Goal: Information Seeking & Learning: Learn about a topic

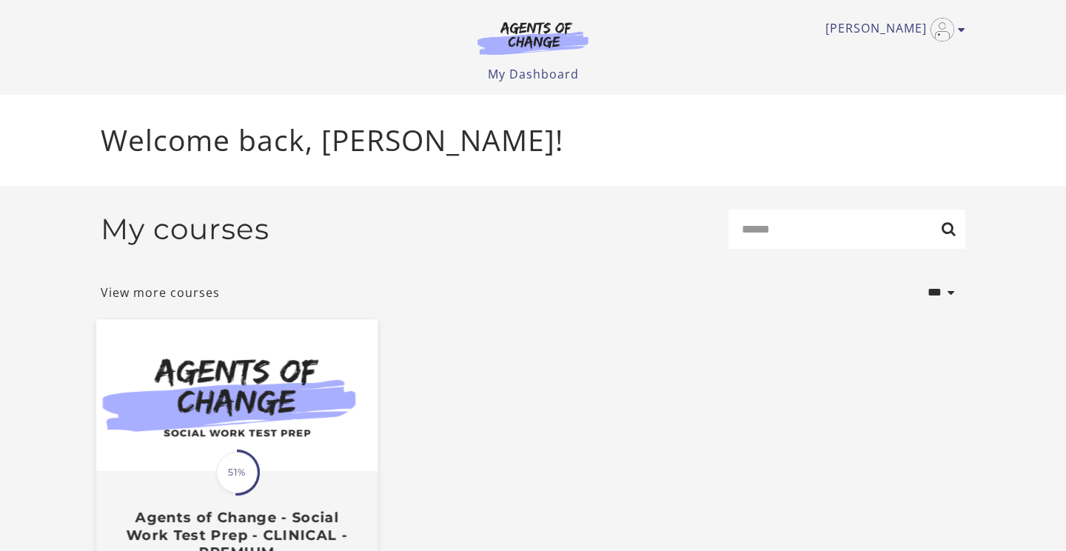
click at [313, 413] on img at bounding box center [236, 395] width 281 height 152
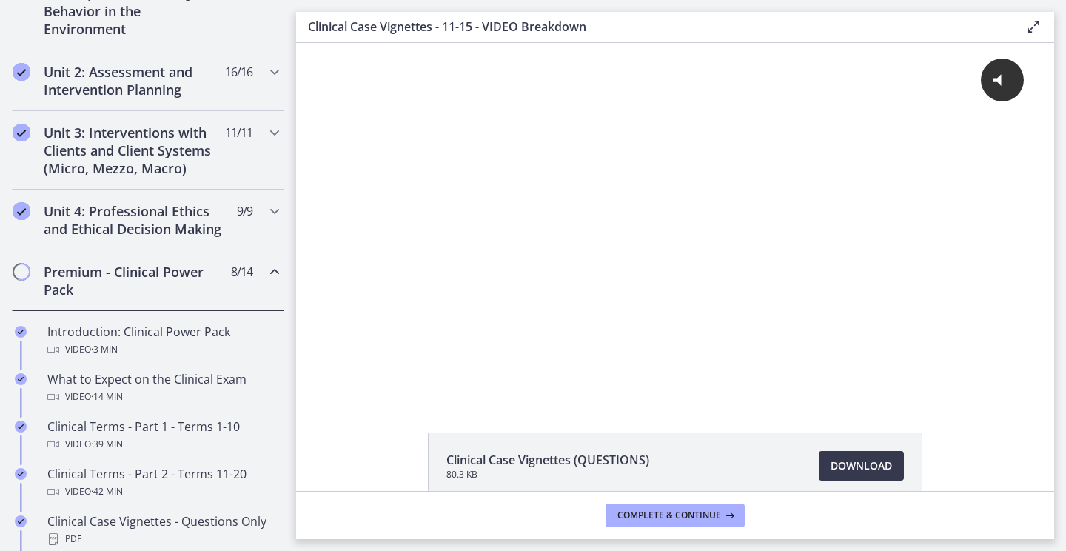
scroll to position [468, 0]
click at [163, 226] on h2 "Unit 4: Professional Ethics and Ethical Decision Making" at bounding box center [134, 219] width 181 height 36
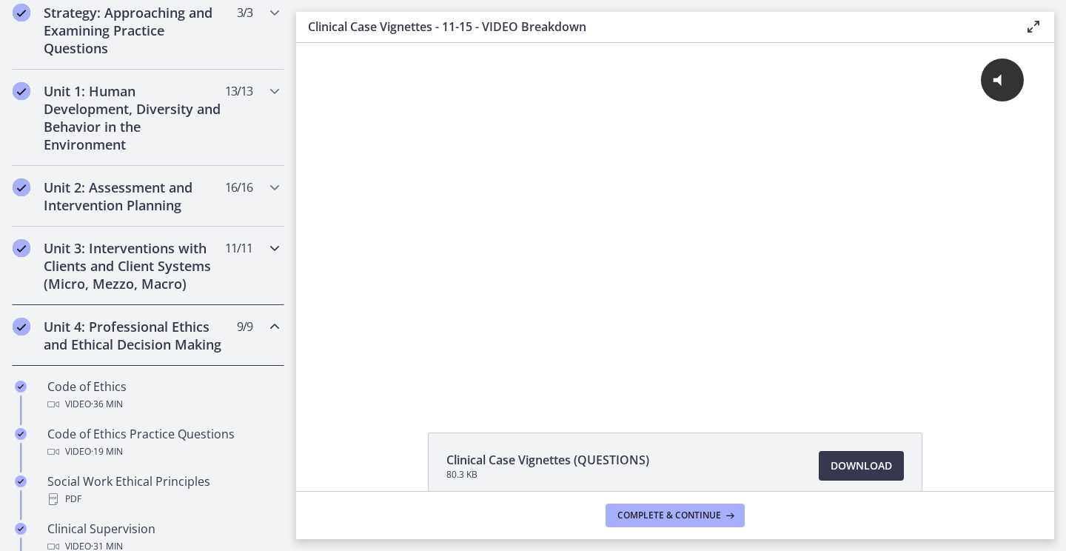
scroll to position [317, 0]
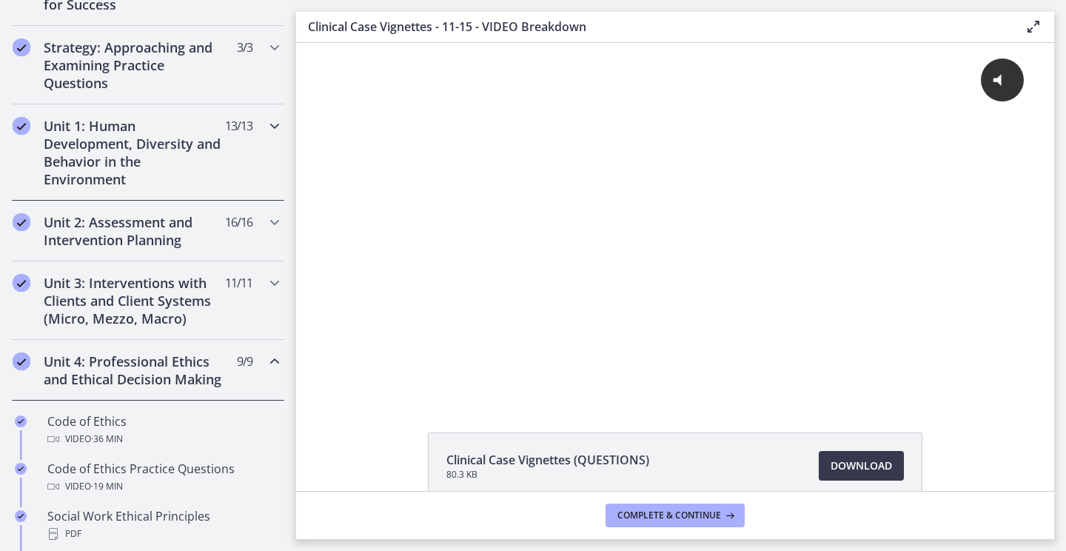
click at [172, 163] on h2 "Unit 1: Human Development, Diversity and Behavior in the Environment" at bounding box center [134, 152] width 181 height 71
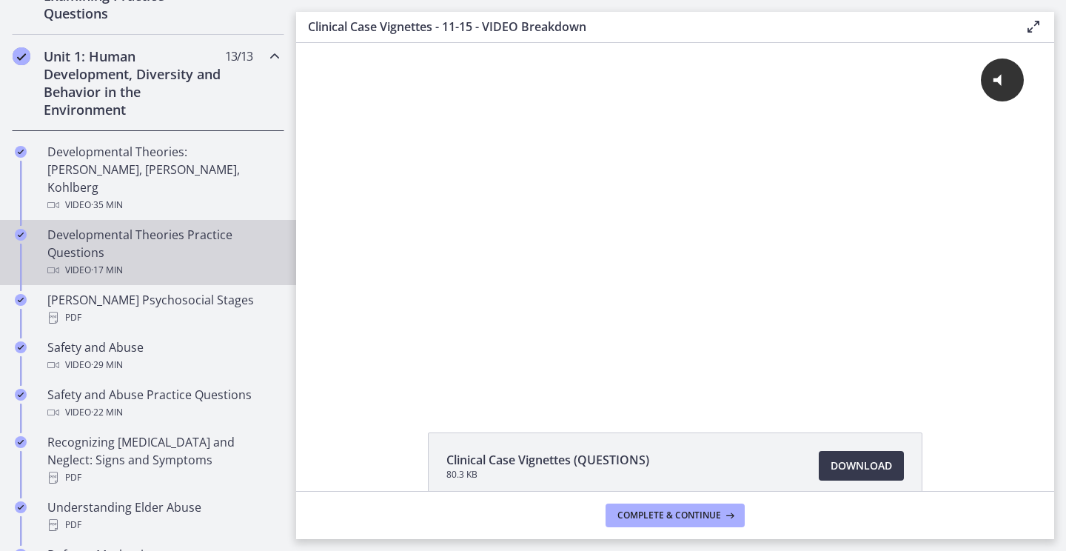
scroll to position [388, 0]
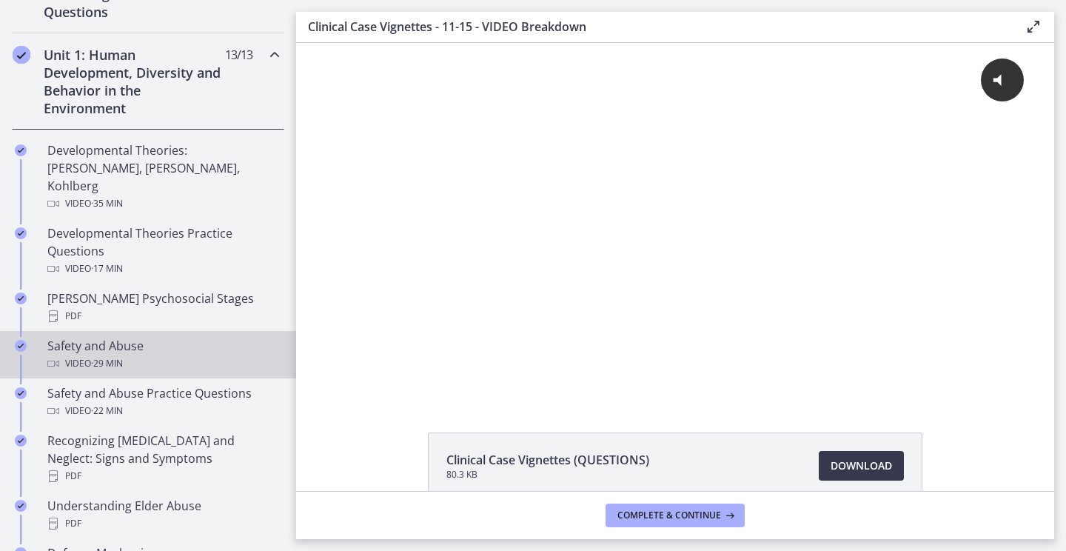
click at [177, 354] on div "Video · 29 min" at bounding box center [162, 363] width 231 height 18
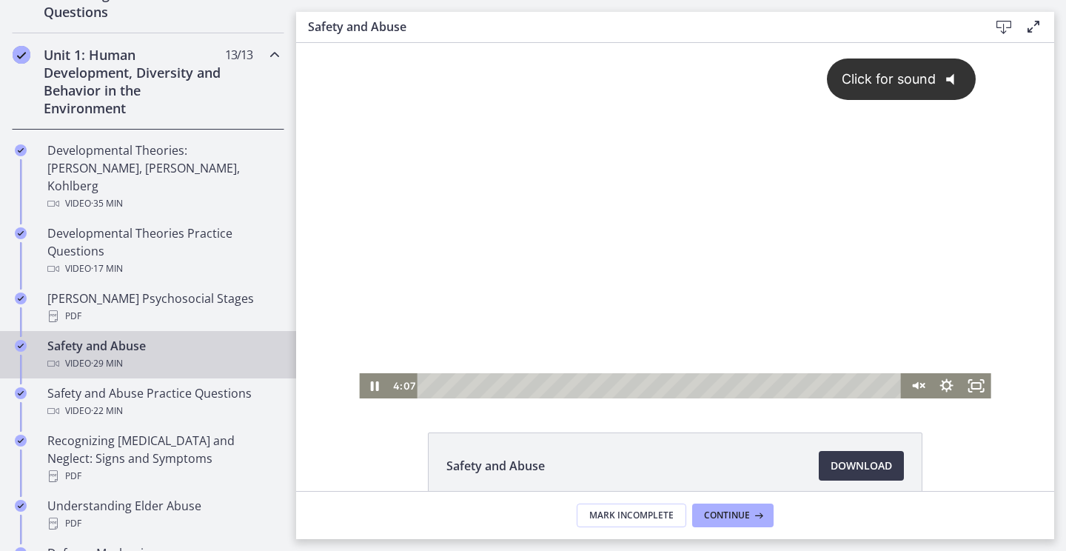
click at [870, 93] on button "Click for sound @keyframes VOLUME_SMALL_WAVE_FLASH { 0% { opacity: 0; } 33% { o…" at bounding box center [901, 79] width 149 height 42
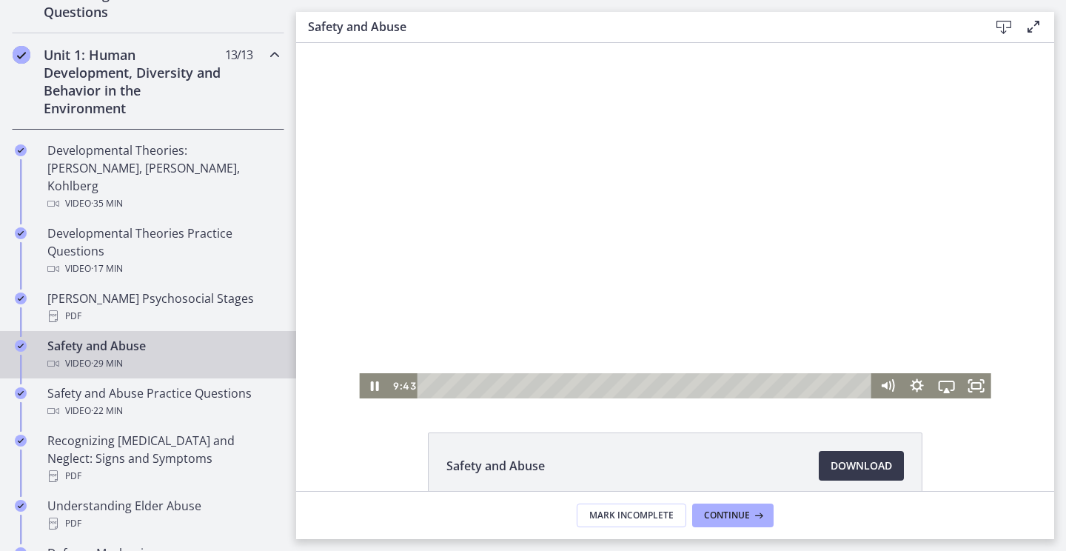
click at [379, 227] on div at bounding box center [674, 220] width 631 height 355
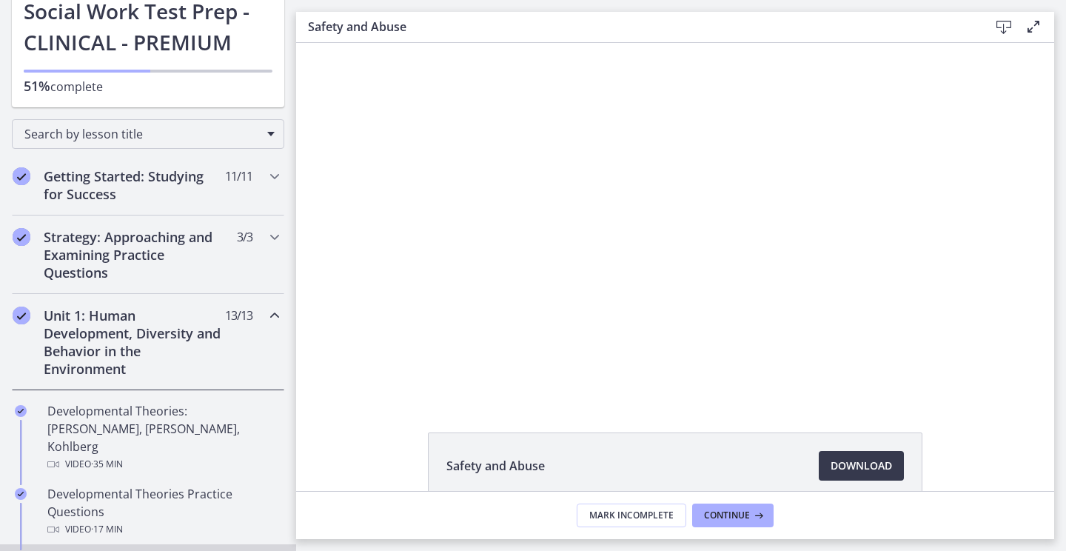
scroll to position [126, 0]
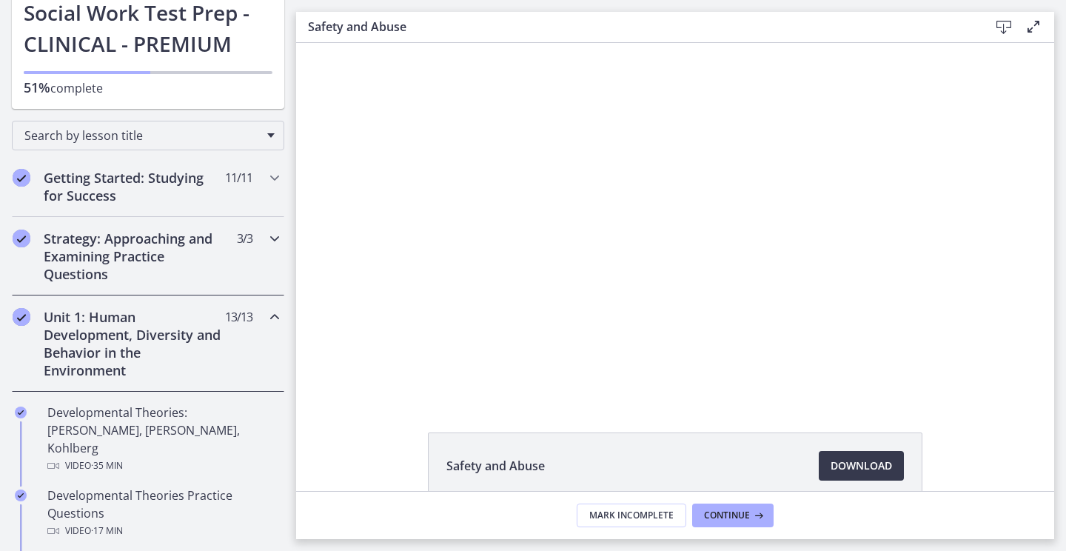
click at [267, 238] on icon "Chapters" at bounding box center [275, 238] width 18 height 18
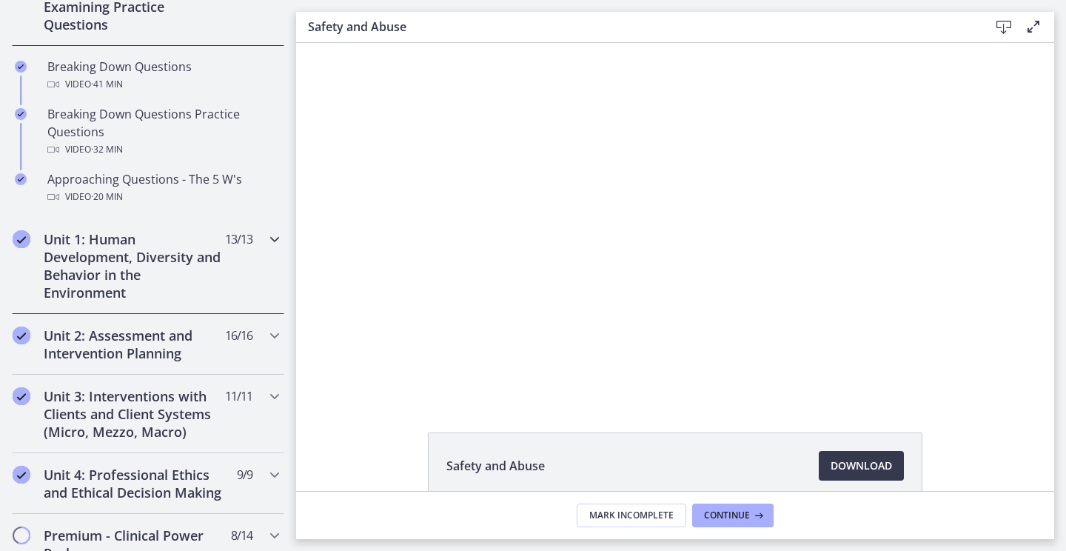
scroll to position [377, 0]
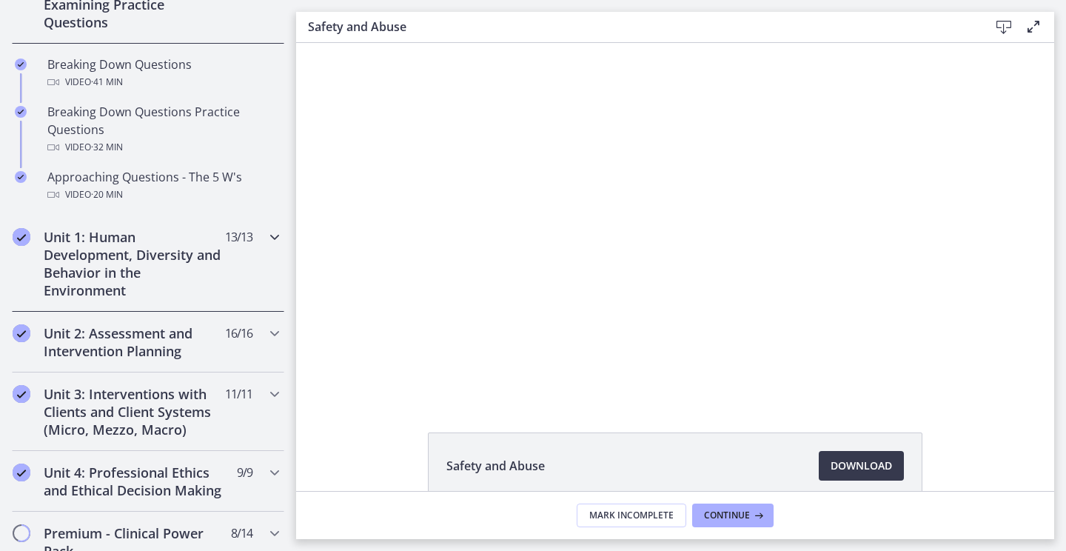
click at [239, 287] on div "Unit 1: Human Development, Diversity and Behavior in the Environment 13 / 13 Co…" at bounding box center [148, 263] width 272 height 96
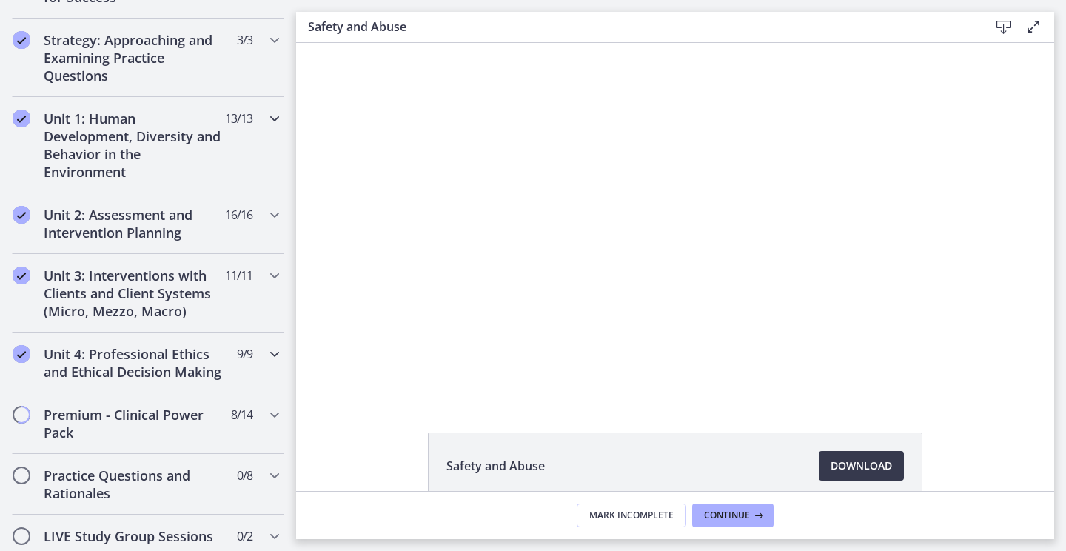
scroll to position [289, 0]
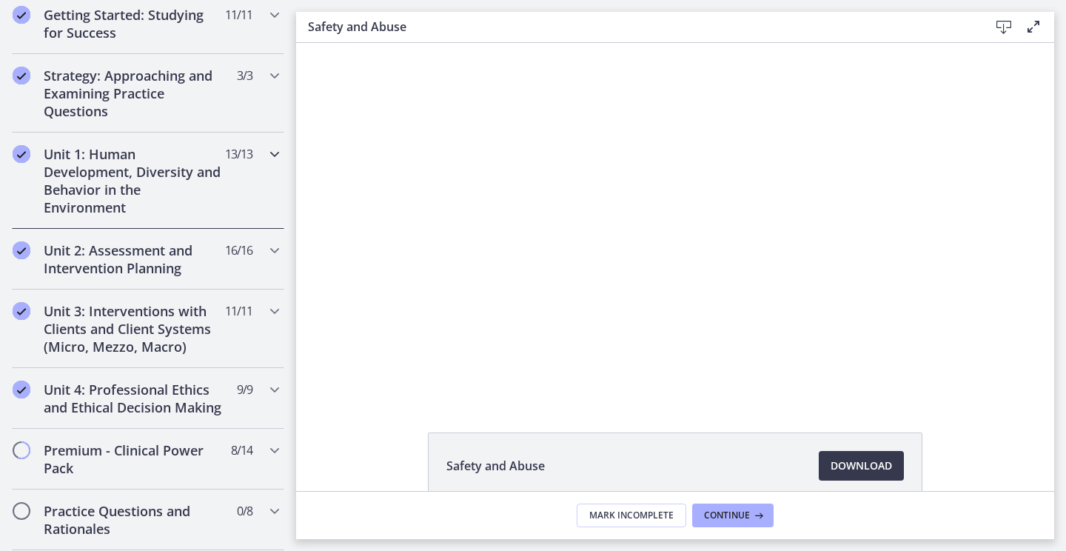
click at [246, 204] on div "Unit 1: Human Development, Diversity and Behavior in the Environment 13 / 13 Co…" at bounding box center [148, 180] width 272 height 96
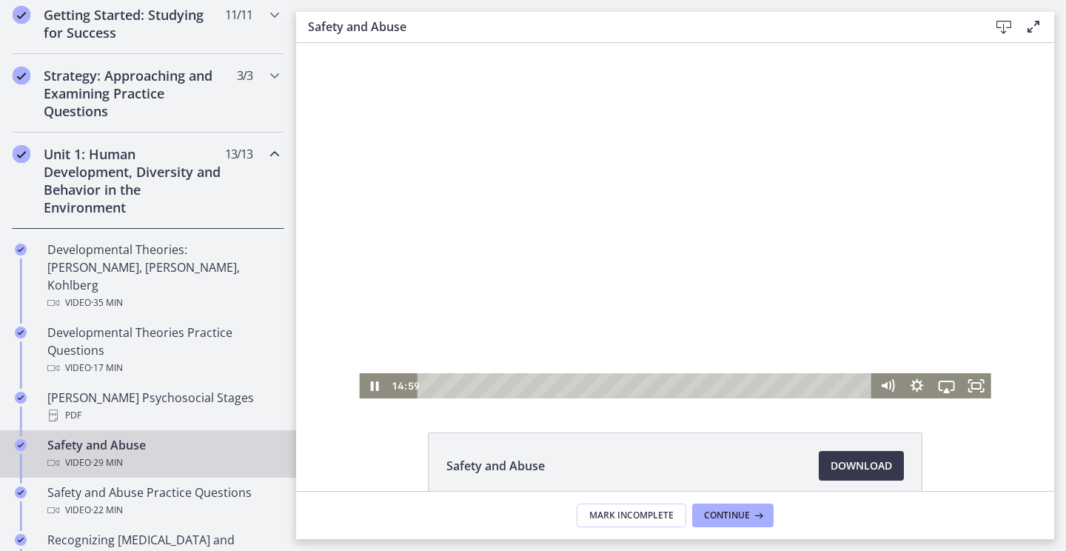
click at [553, 243] on div at bounding box center [674, 220] width 631 height 355
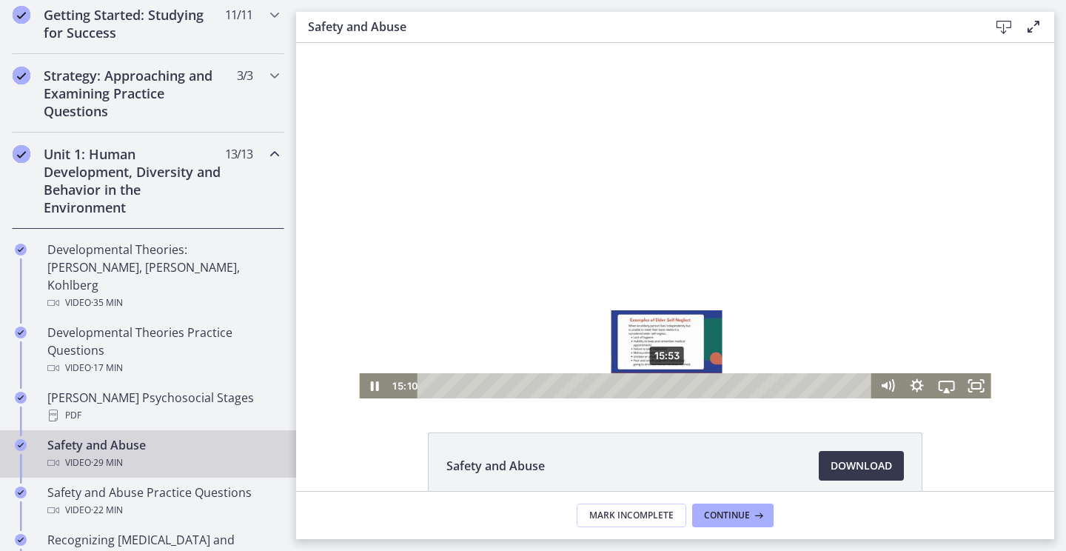
click at [667, 383] on div "15:53" at bounding box center [646, 385] width 437 height 25
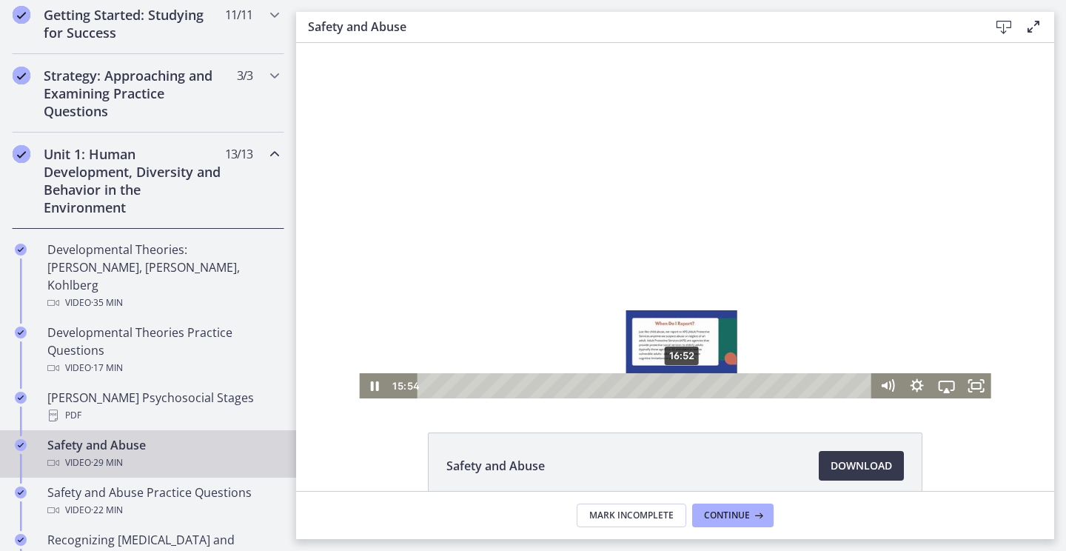
click at [683, 386] on div "16:52" at bounding box center [646, 385] width 437 height 25
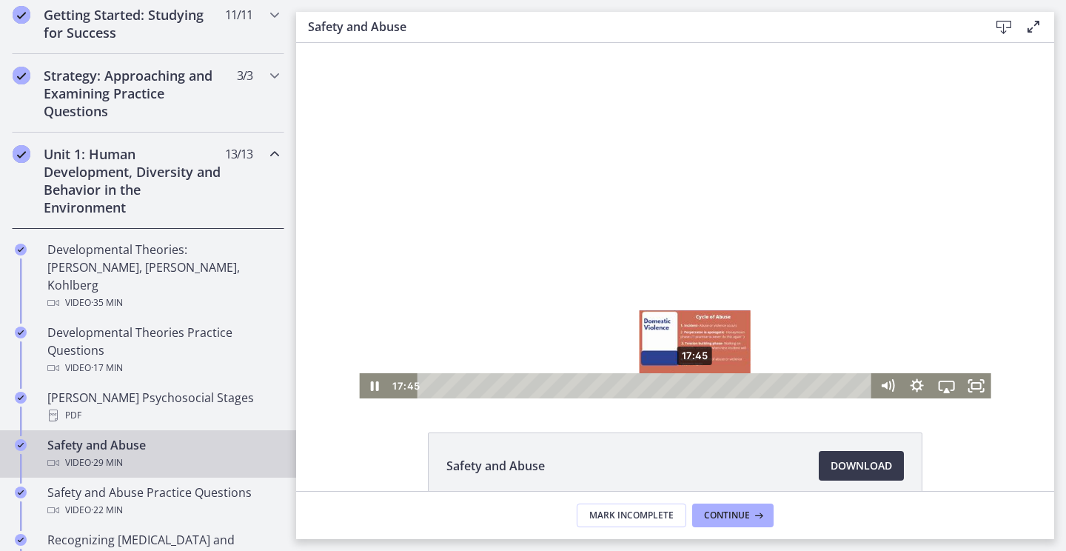
click at [696, 383] on div "17:45" at bounding box center [646, 385] width 437 height 25
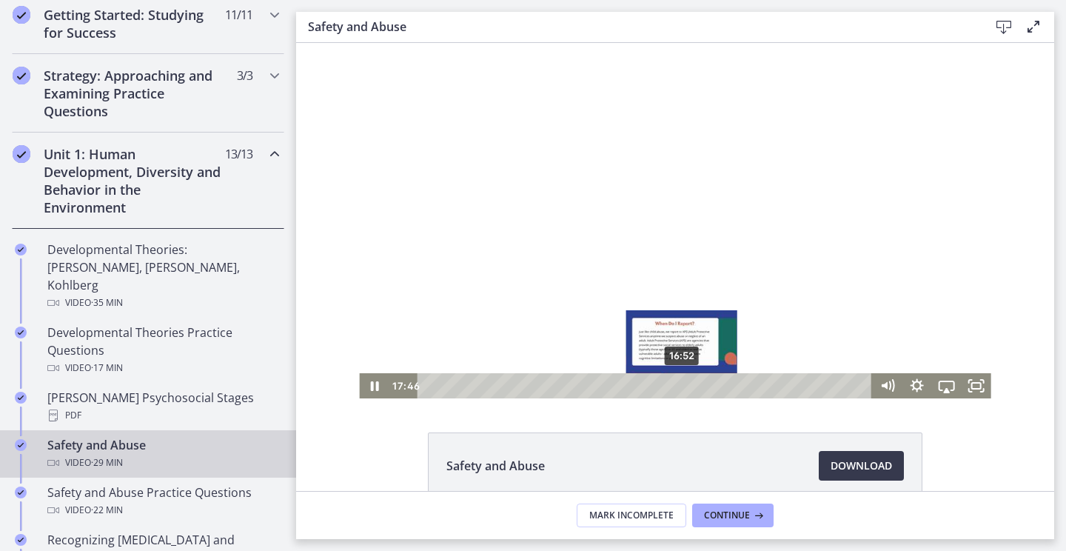
click at [682, 383] on div "16:52" at bounding box center [646, 385] width 437 height 25
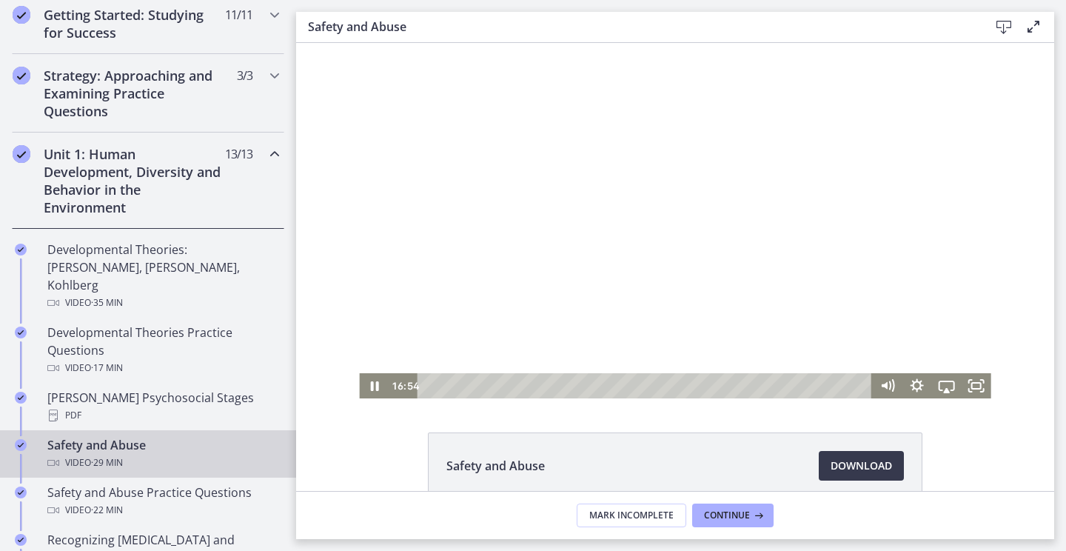
click at [885, 283] on div at bounding box center [674, 220] width 631 height 355
click at [856, 309] on div at bounding box center [674, 220] width 631 height 355
click at [917, 296] on div at bounding box center [674, 220] width 631 height 355
click at [751, 323] on div at bounding box center [674, 220] width 631 height 355
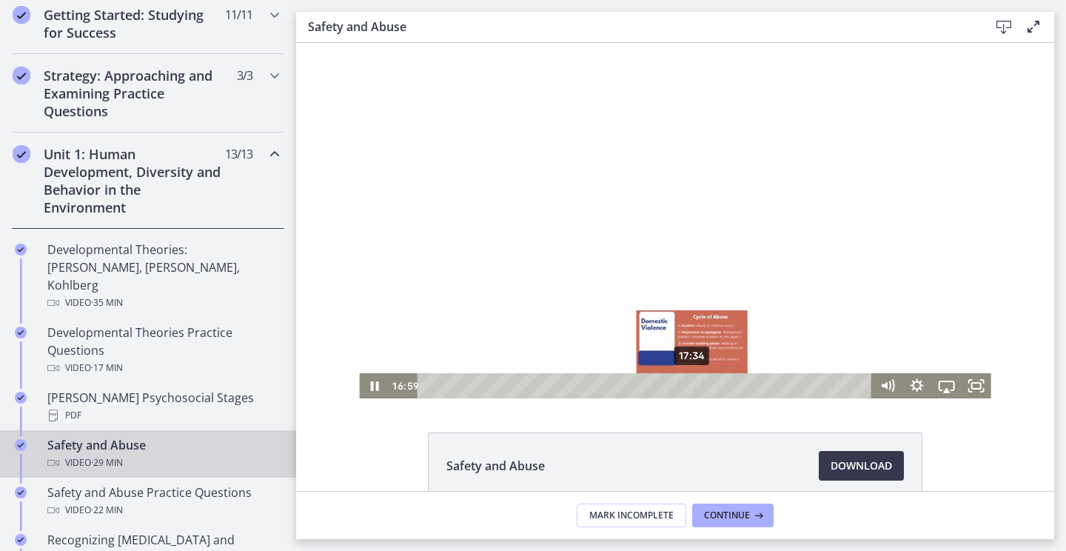
click at [693, 383] on div "17:34" at bounding box center [646, 385] width 437 height 25
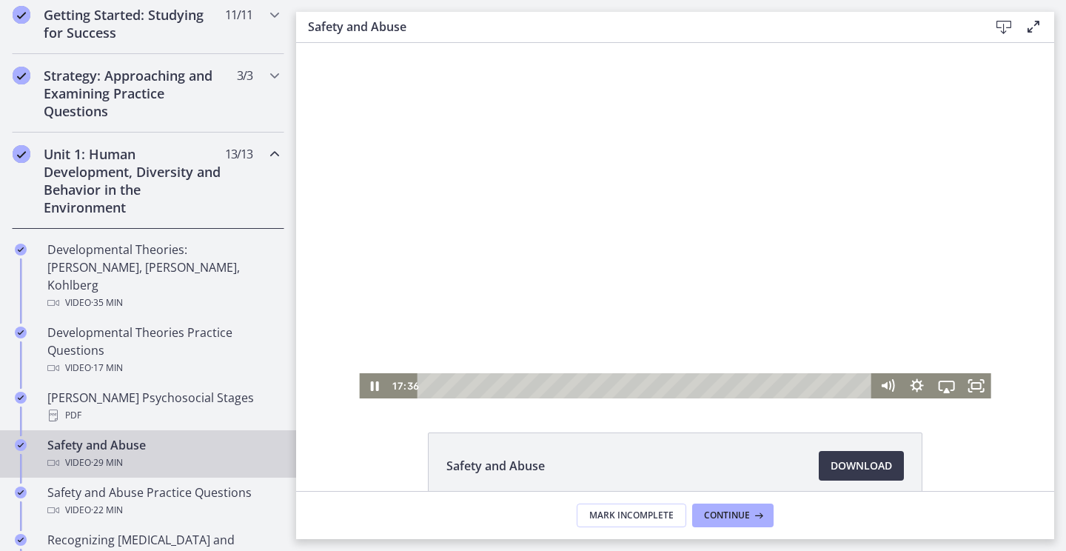
click at [946, 67] on div at bounding box center [674, 220] width 631 height 355
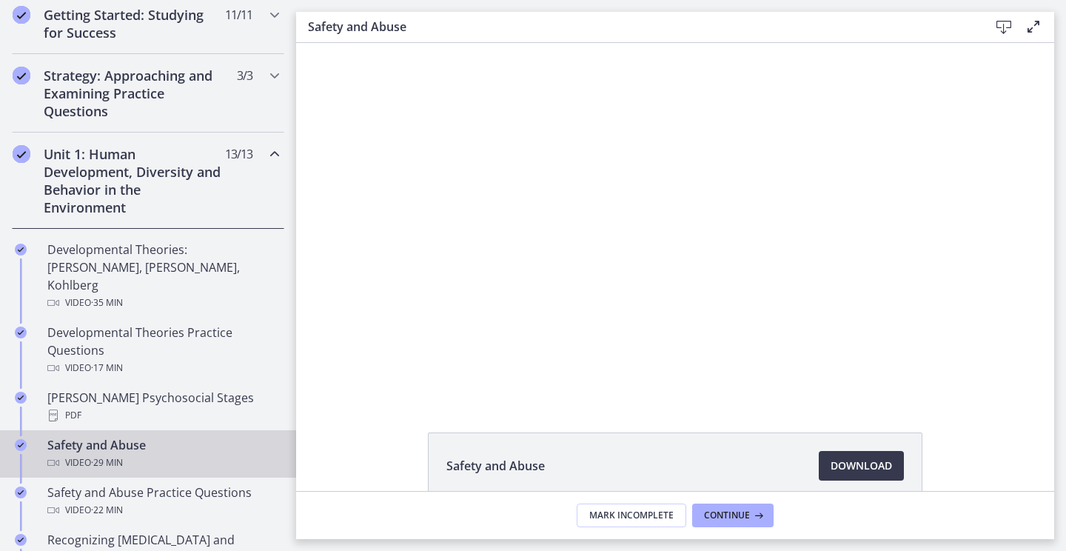
click at [359, 43] on button "Play Video: ctrt98fh120s72qirkmg.mp4" at bounding box center [359, 43] width 1 height 1
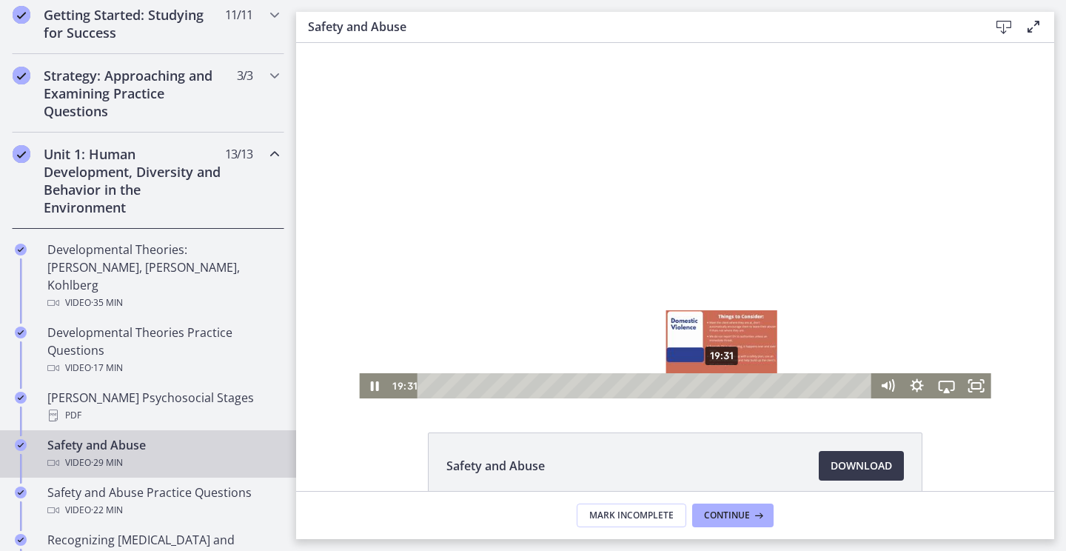
click at [722, 383] on div "19:31" at bounding box center [646, 385] width 437 height 25
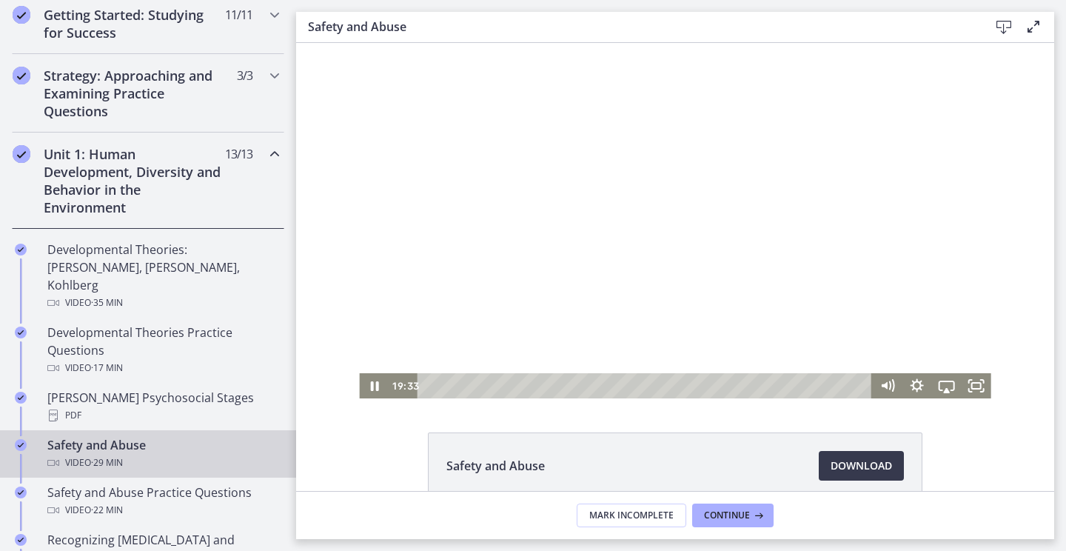
click at [946, 200] on div at bounding box center [674, 220] width 631 height 355
click at [797, 312] on div at bounding box center [674, 220] width 631 height 355
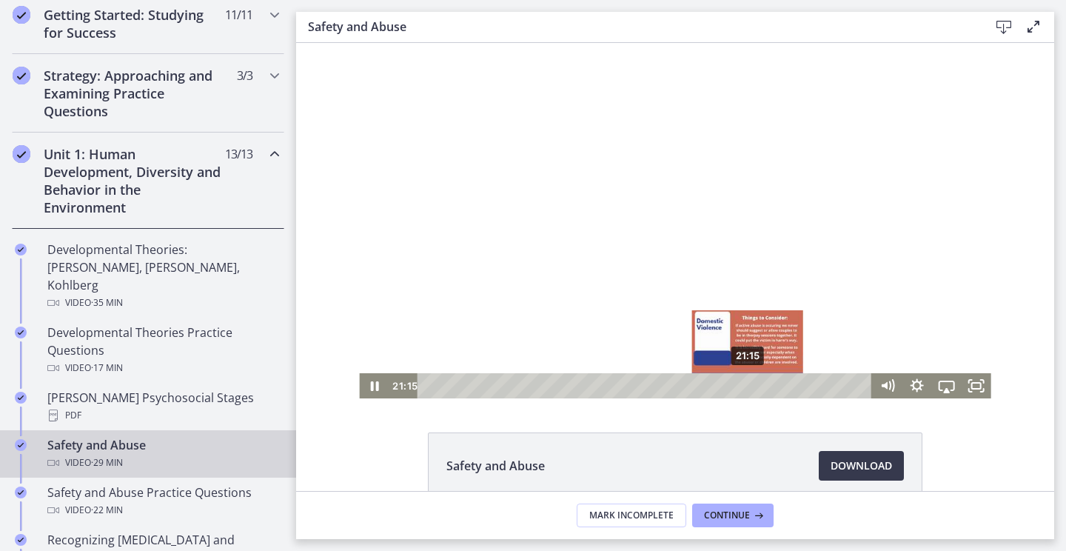
click at [748, 386] on div "21:15" at bounding box center [646, 385] width 437 height 25
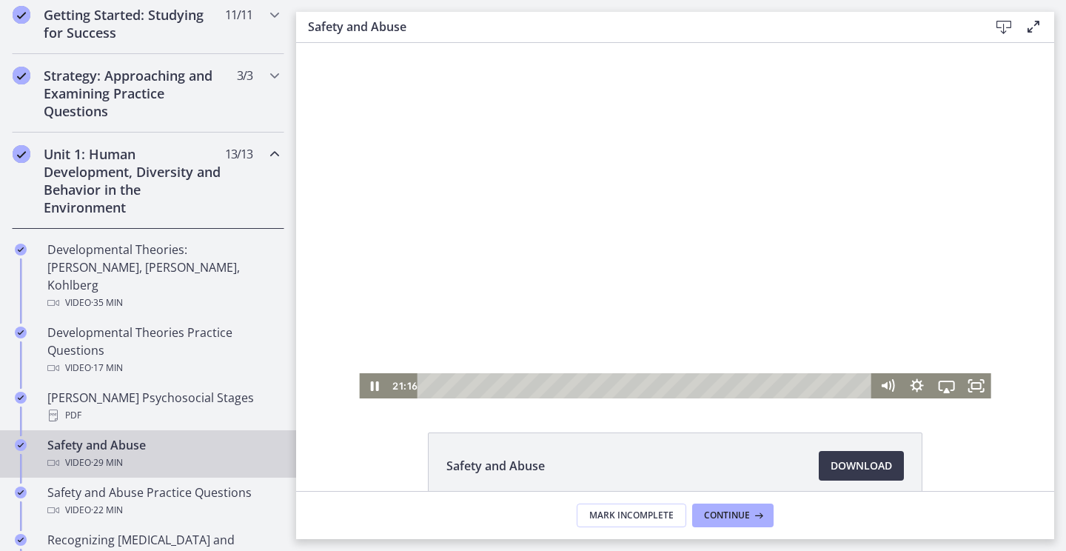
click at [869, 281] on div at bounding box center [674, 220] width 631 height 355
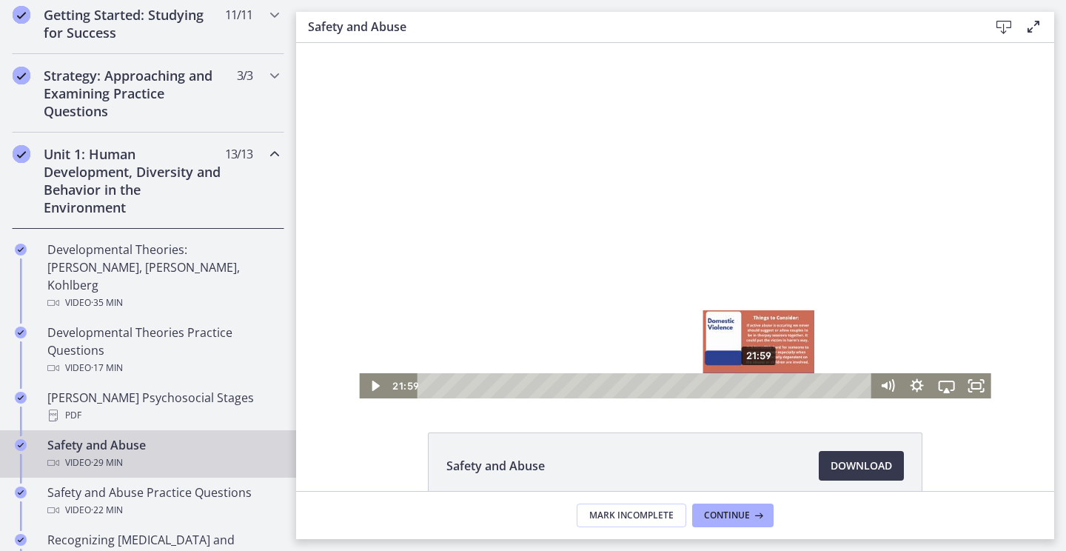
click at [759, 382] on div "21:59" at bounding box center [646, 385] width 437 height 25
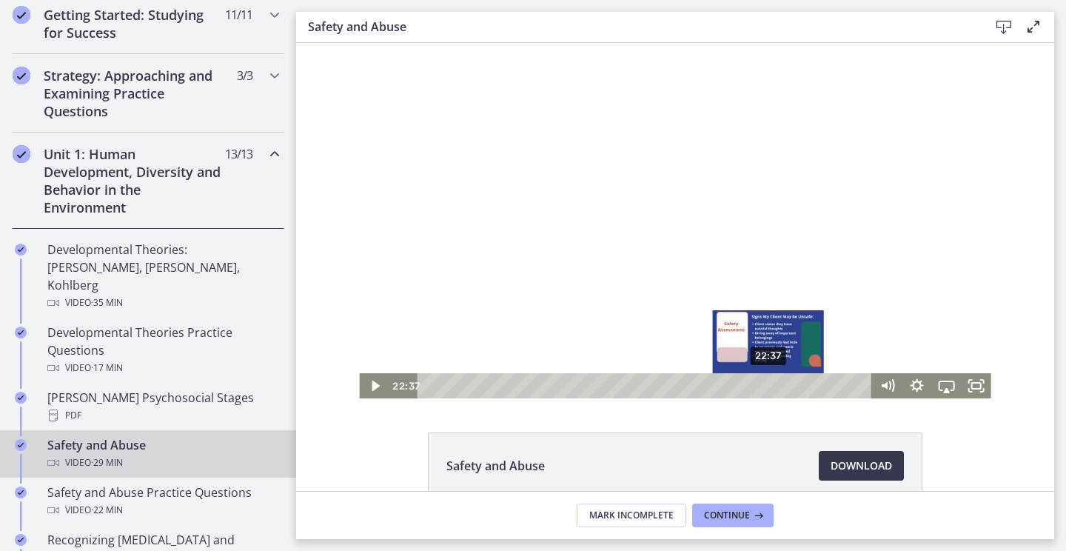
click at [769, 382] on div "22:37" at bounding box center [646, 385] width 437 height 25
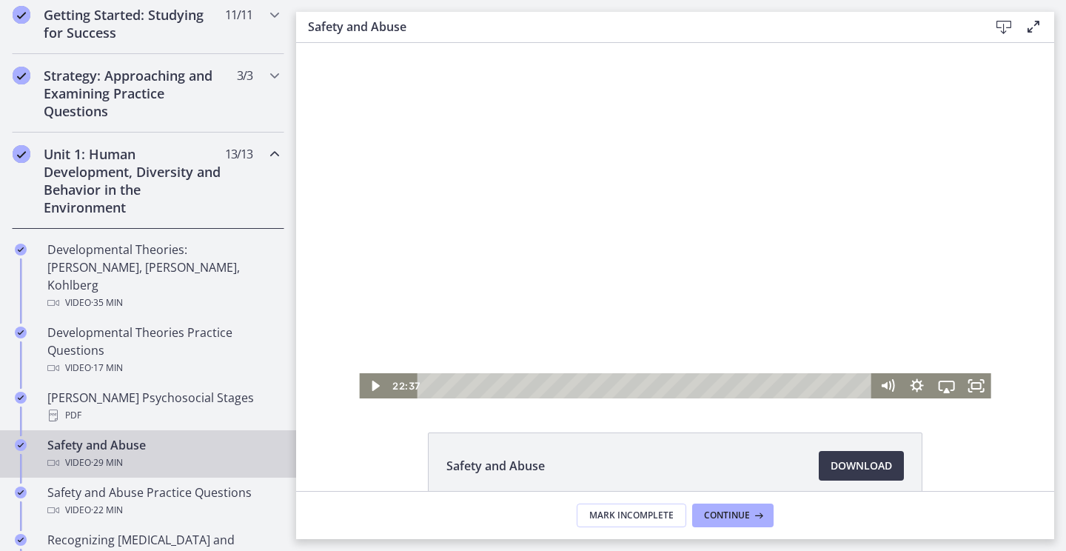
click at [787, 266] on div at bounding box center [674, 220] width 631 height 355
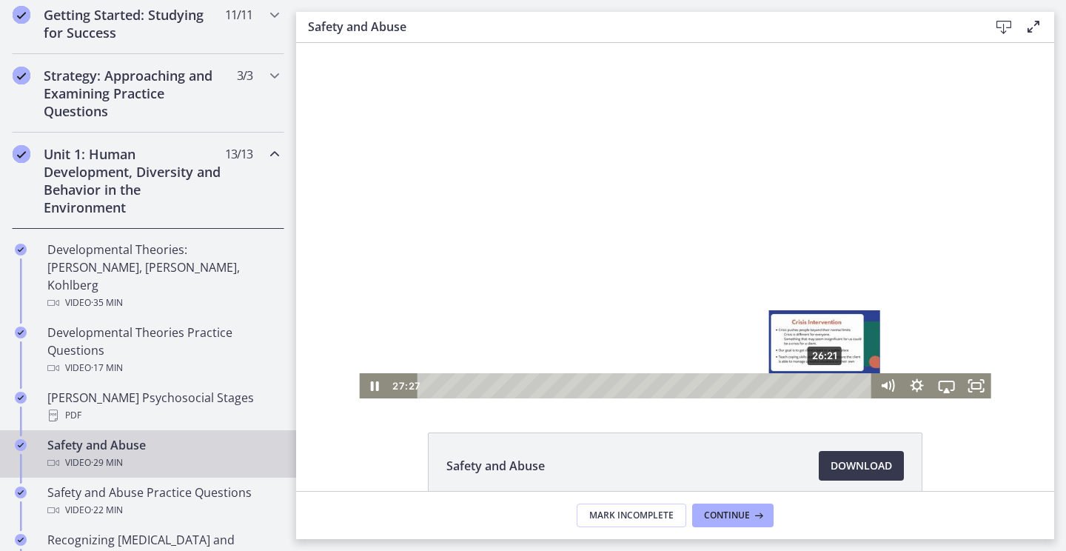
click at [825, 384] on div "26:21" at bounding box center [646, 385] width 437 height 25
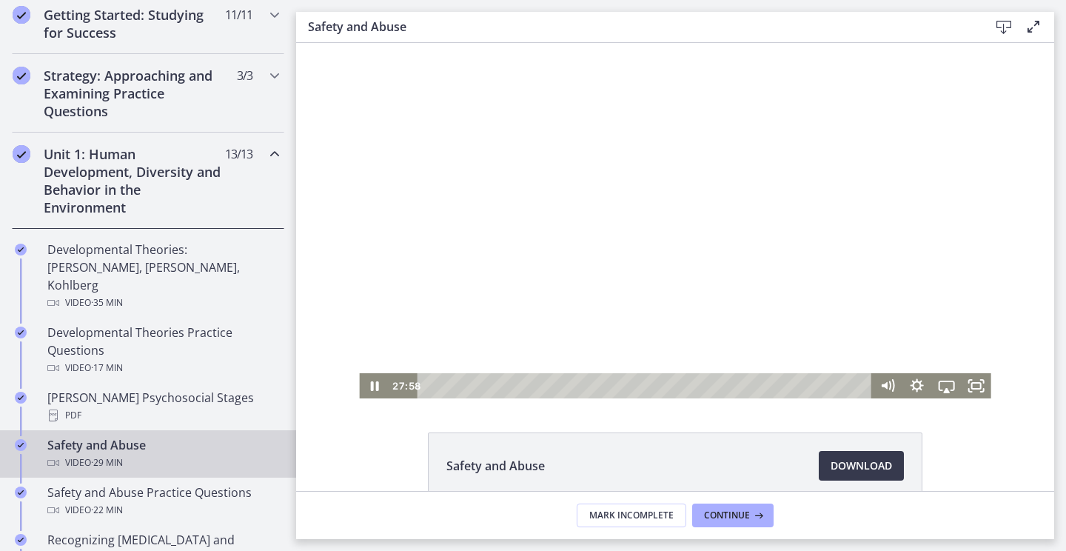
click at [796, 195] on div at bounding box center [674, 220] width 631 height 355
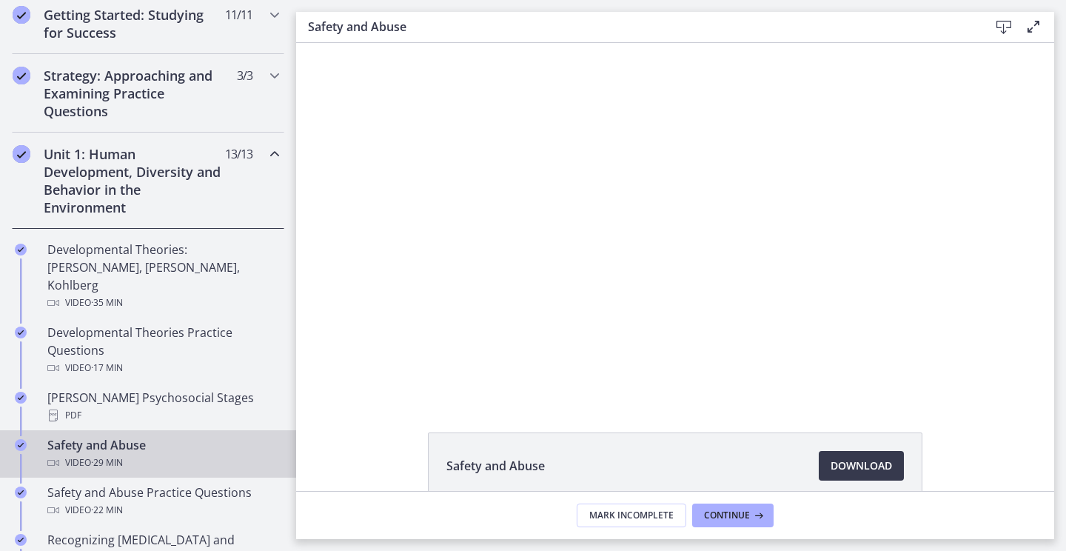
click at [359, 43] on button "Play Video: ctrt98fh120s72qirkmg.mp4" at bounding box center [359, 43] width 1 height 1
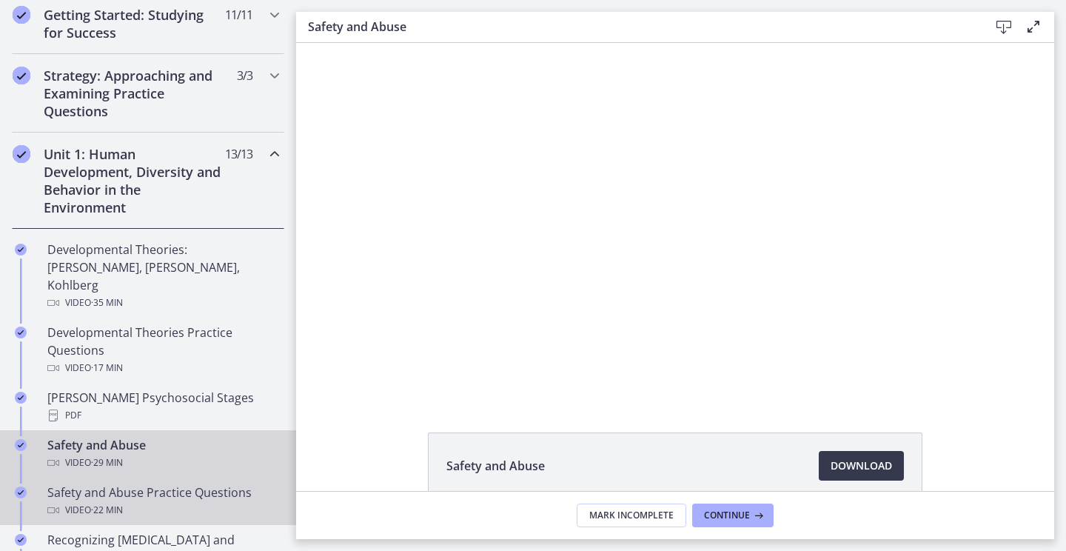
click at [193, 501] on div "Video · 22 min" at bounding box center [162, 510] width 231 height 18
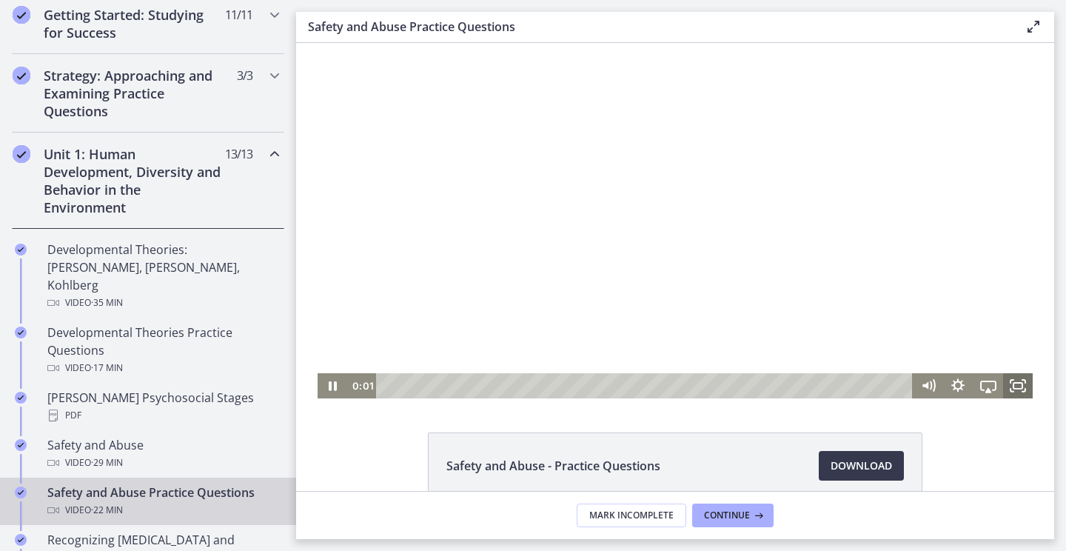
click at [1024, 383] on icon "Fullscreen" at bounding box center [1018, 385] width 30 height 25
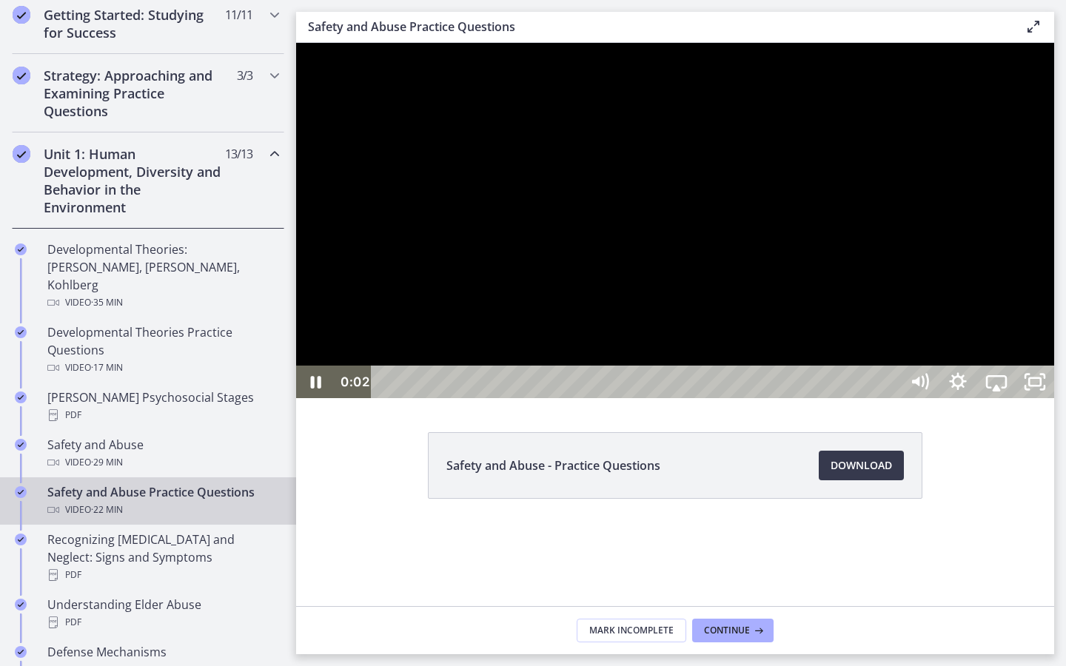
click at [1054, 398] on div at bounding box center [675, 220] width 758 height 355
click at [996, 398] on div at bounding box center [675, 220] width 758 height 355
click at [989, 398] on div at bounding box center [675, 220] width 758 height 355
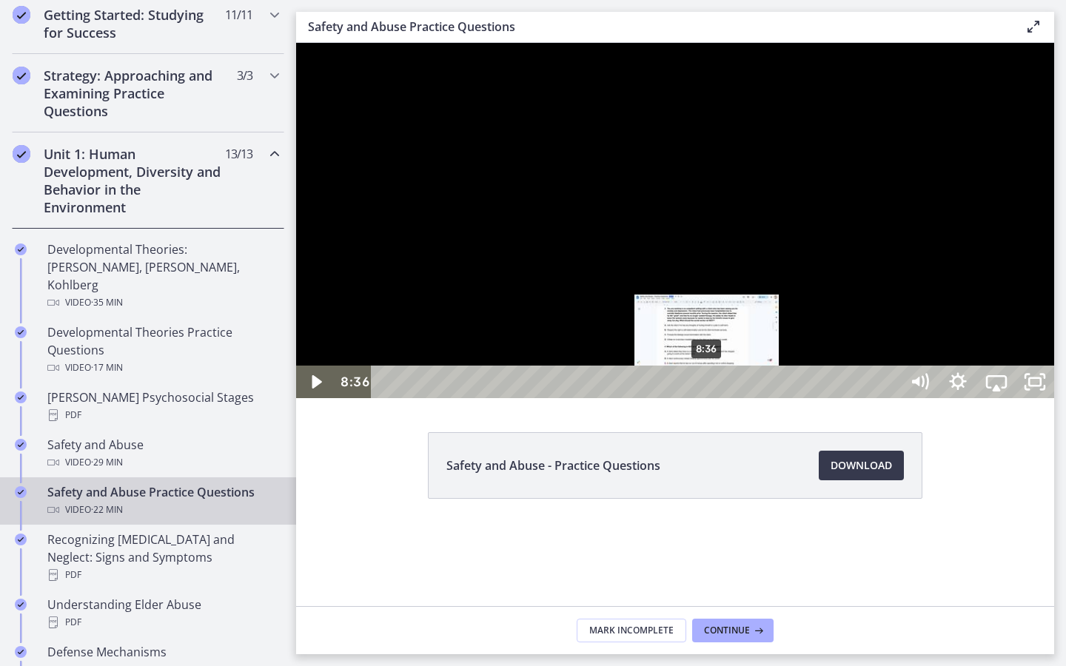
click at [707, 398] on div "8:36" at bounding box center [638, 382] width 505 height 33
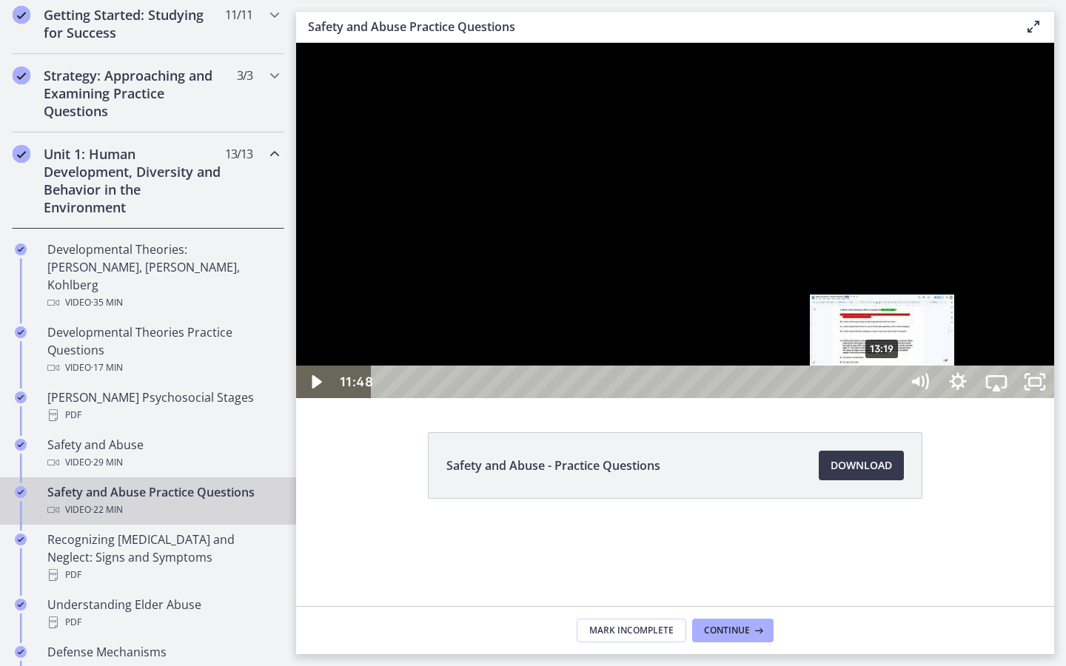
click at [884, 398] on div "13:19" at bounding box center [638, 382] width 505 height 33
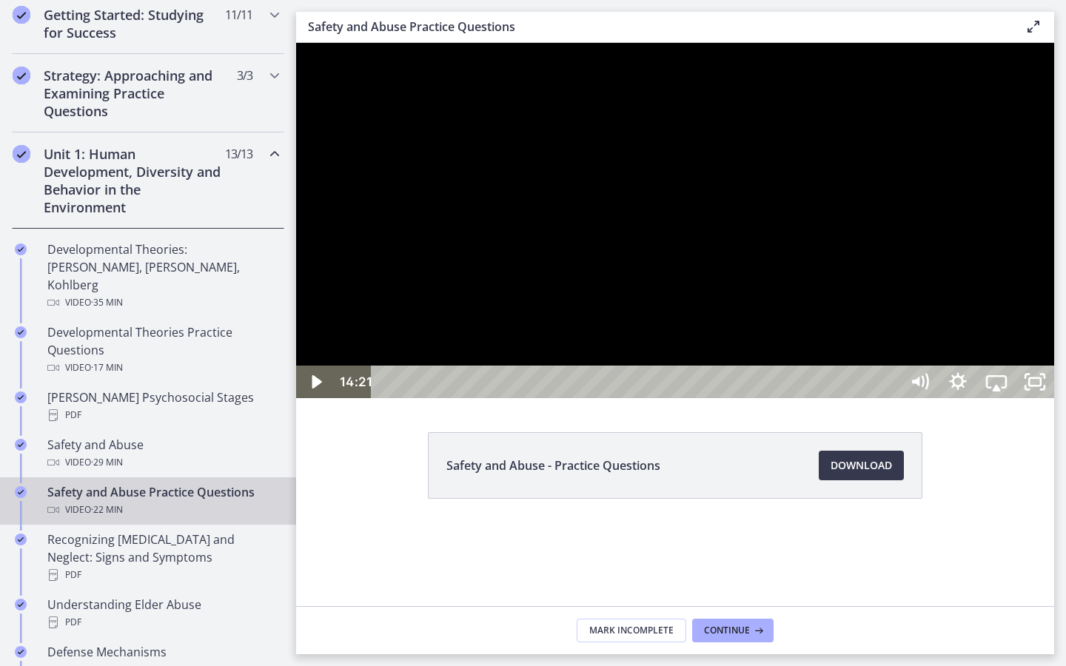
click at [945, 398] on div at bounding box center [675, 220] width 758 height 355
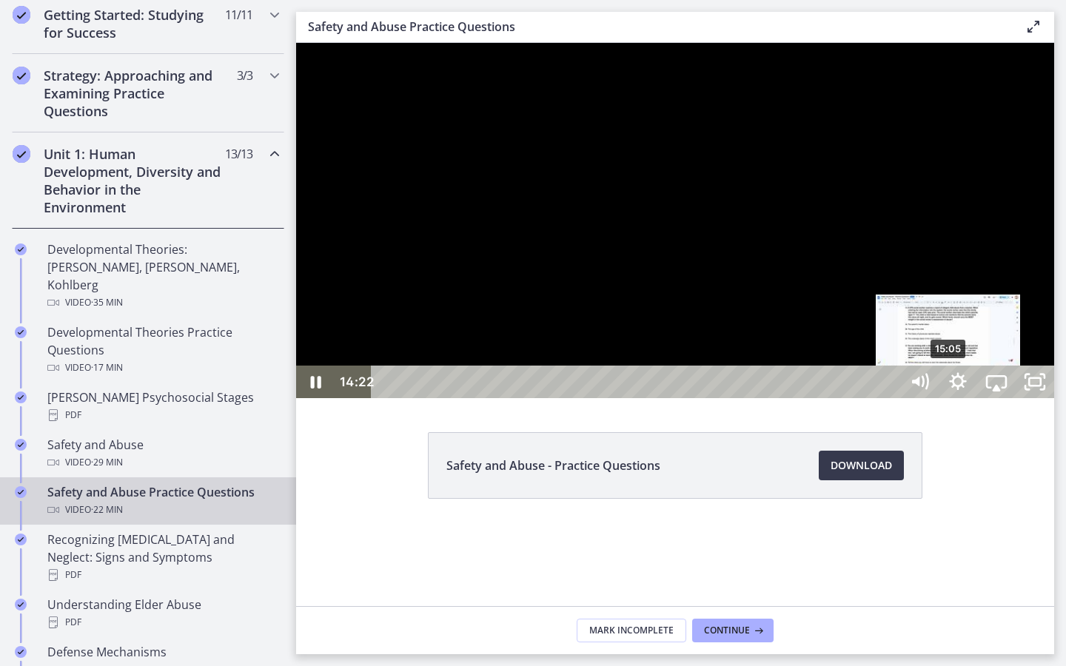
click at [890, 398] on div "15:05" at bounding box center [638, 382] width 505 height 33
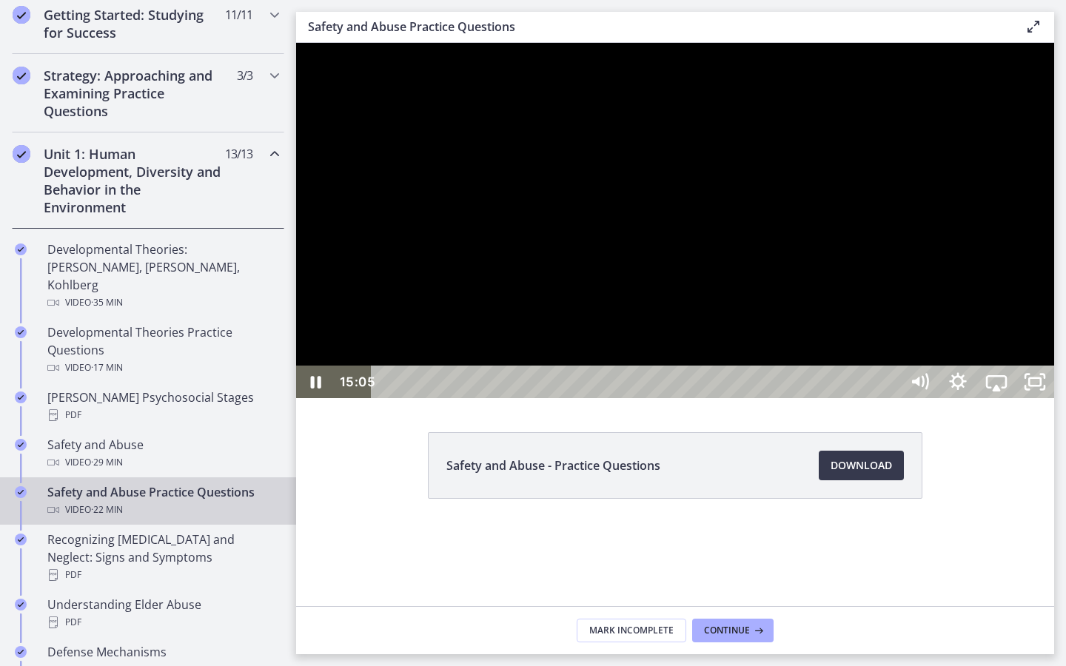
click at [1026, 398] on div at bounding box center [675, 220] width 758 height 355
click at [1054, 398] on div at bounding box center [675, 220] width 758 height 355
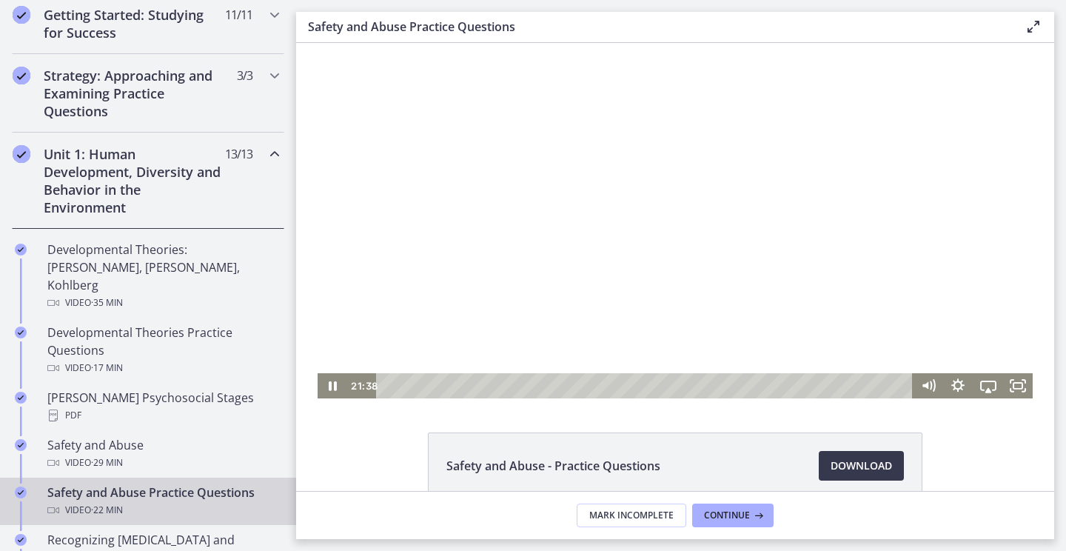
click at [753, 246] on div at bounding box center [674, 220] width 715 height 355
